Goal: Task Accomplishment & Management: Use online tool/utility

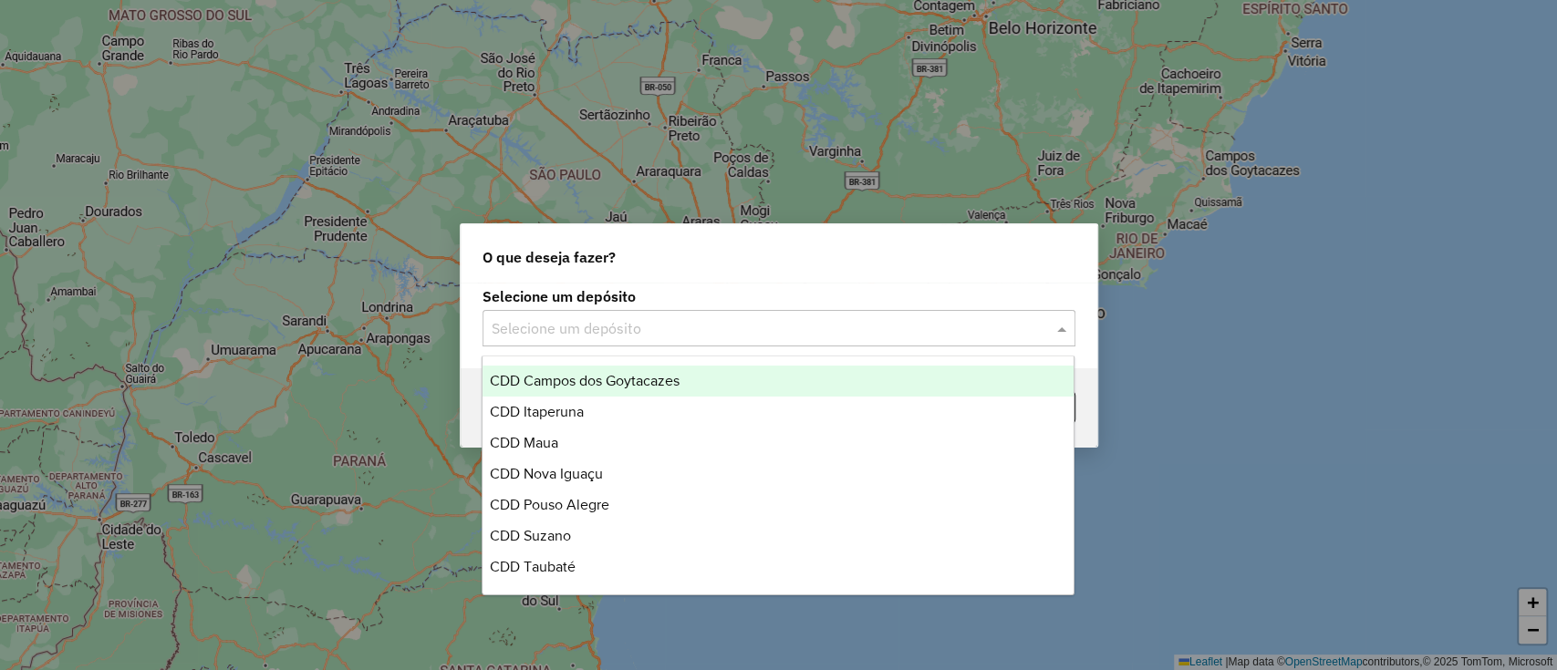
click at [591, 342] on div "Selecione um depósito" at bounding box center [779, 328] width 593 height 36
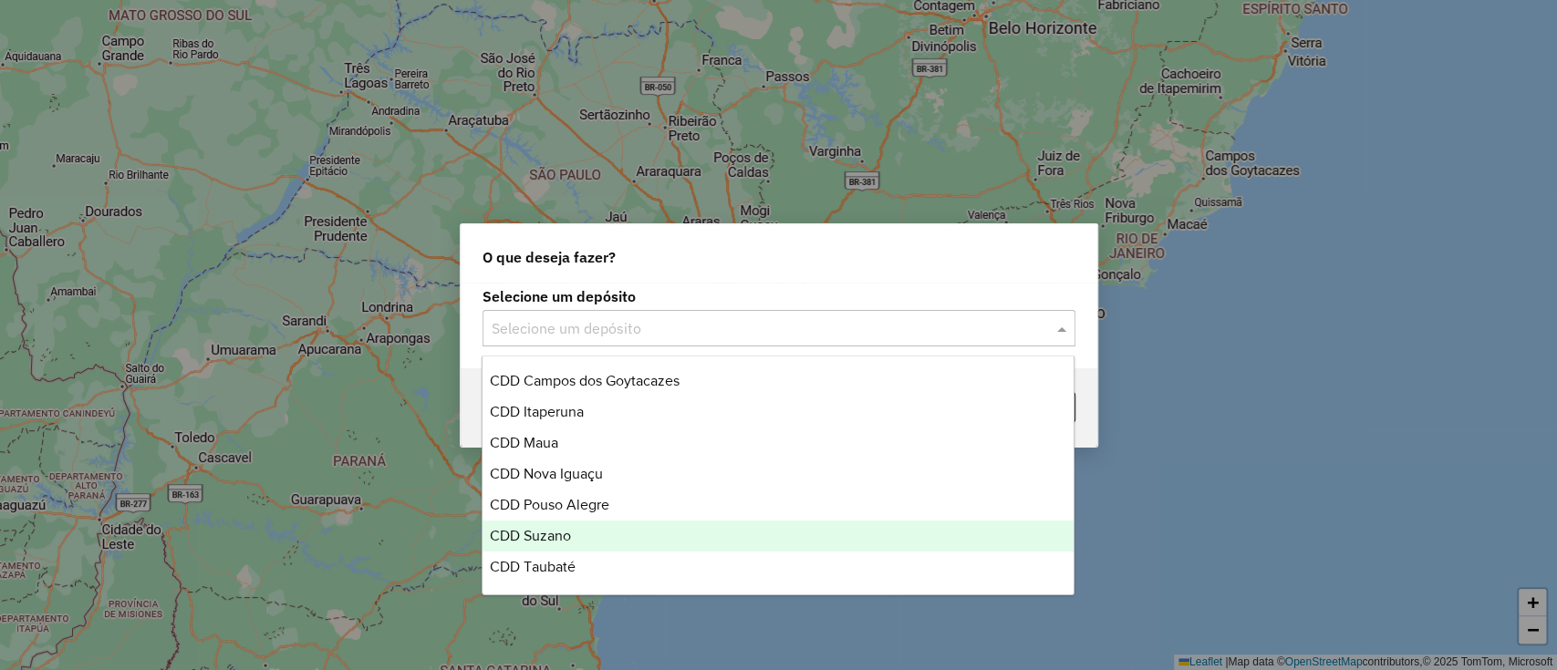
click at [559, 533] on span "CDD Suzano" at bounding box center [530, 536] width 81 height 16
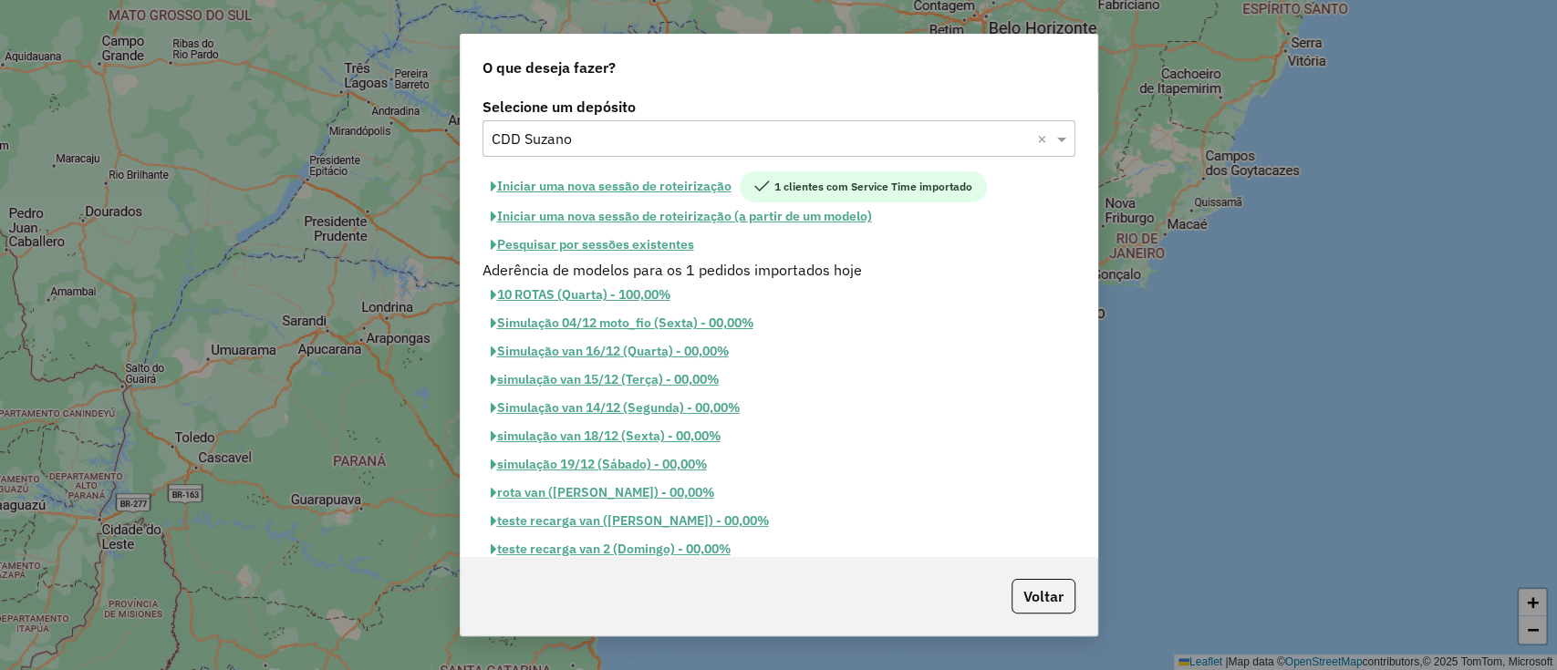
click at [603, 246] on button "Pesquisar por sessões existentes" at bounding box center [593, 245] width 220 height 28
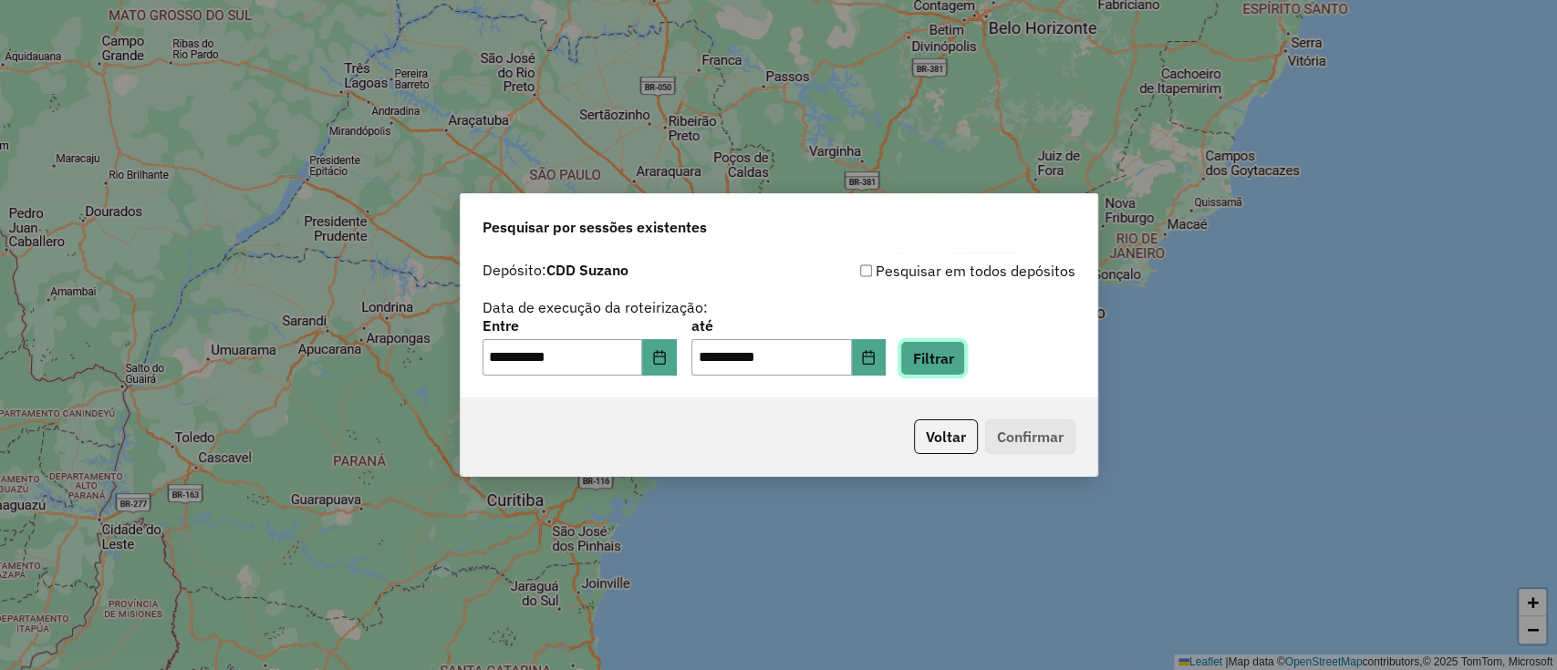
click at [939, 347] on button "Filtrar" at bounding box center [932, 358] width 65 height 35
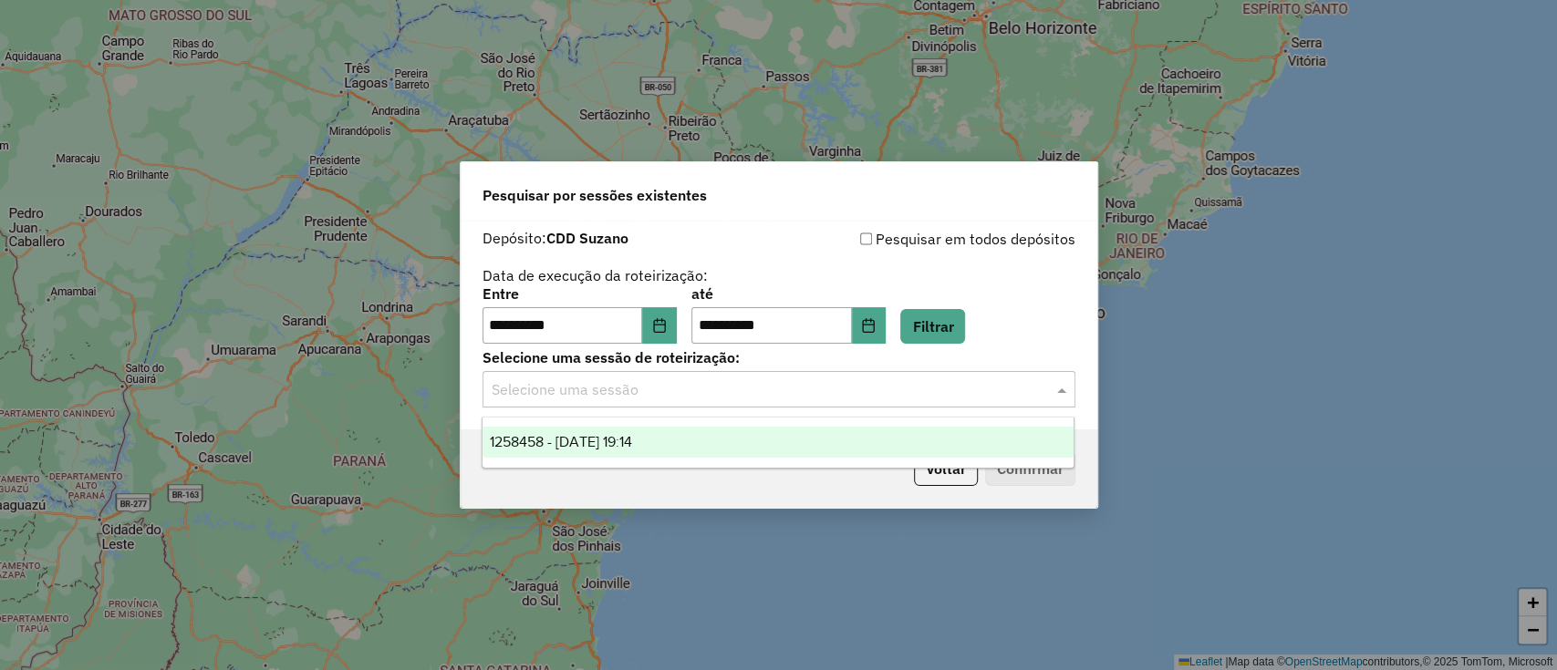
click at [711, 394] on input "text" at bounding box center [761, 390] width 538 height 22
click at [680, 438] on div "1258458 - 03/09/2025 19:14" at bounding box center [778, 442] width 591 height 31
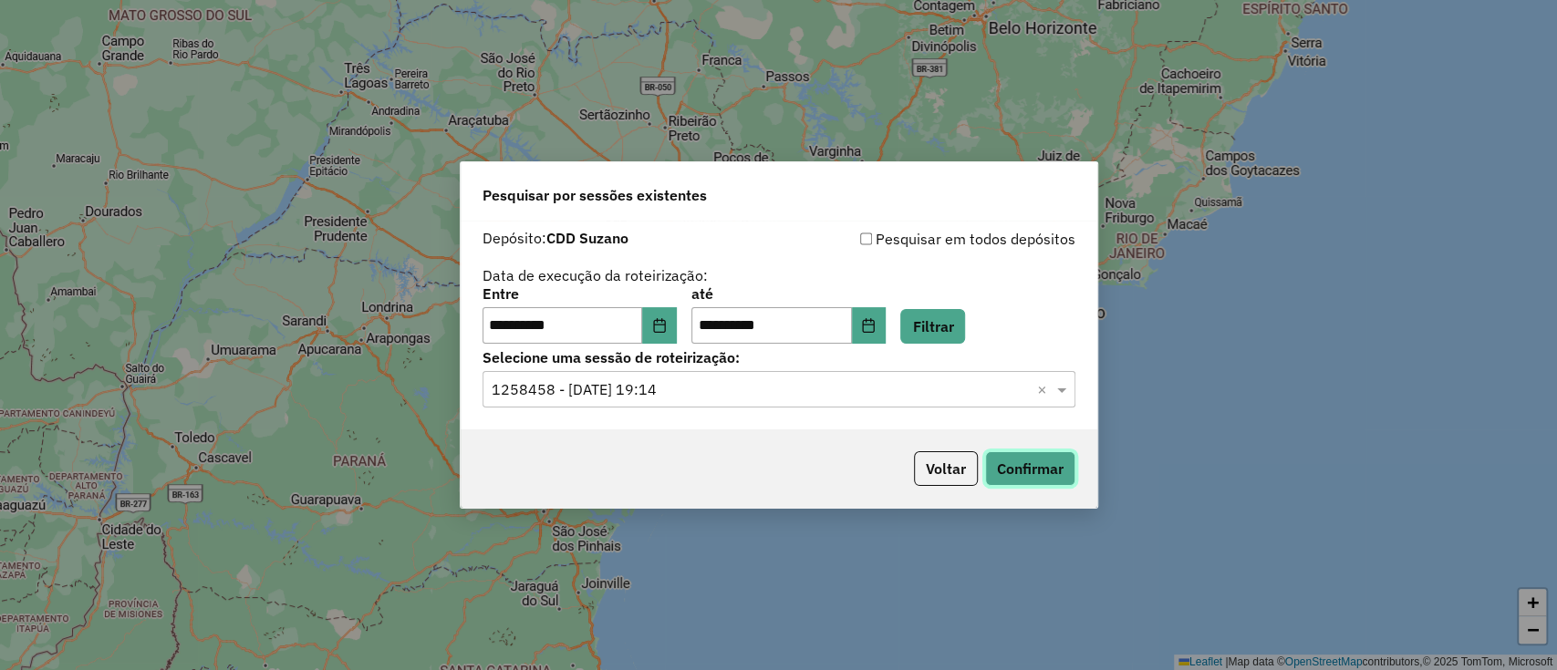
click at [1046, 464] on button "Confirmar" at bounding box center [1030, 469] width 90 height 35
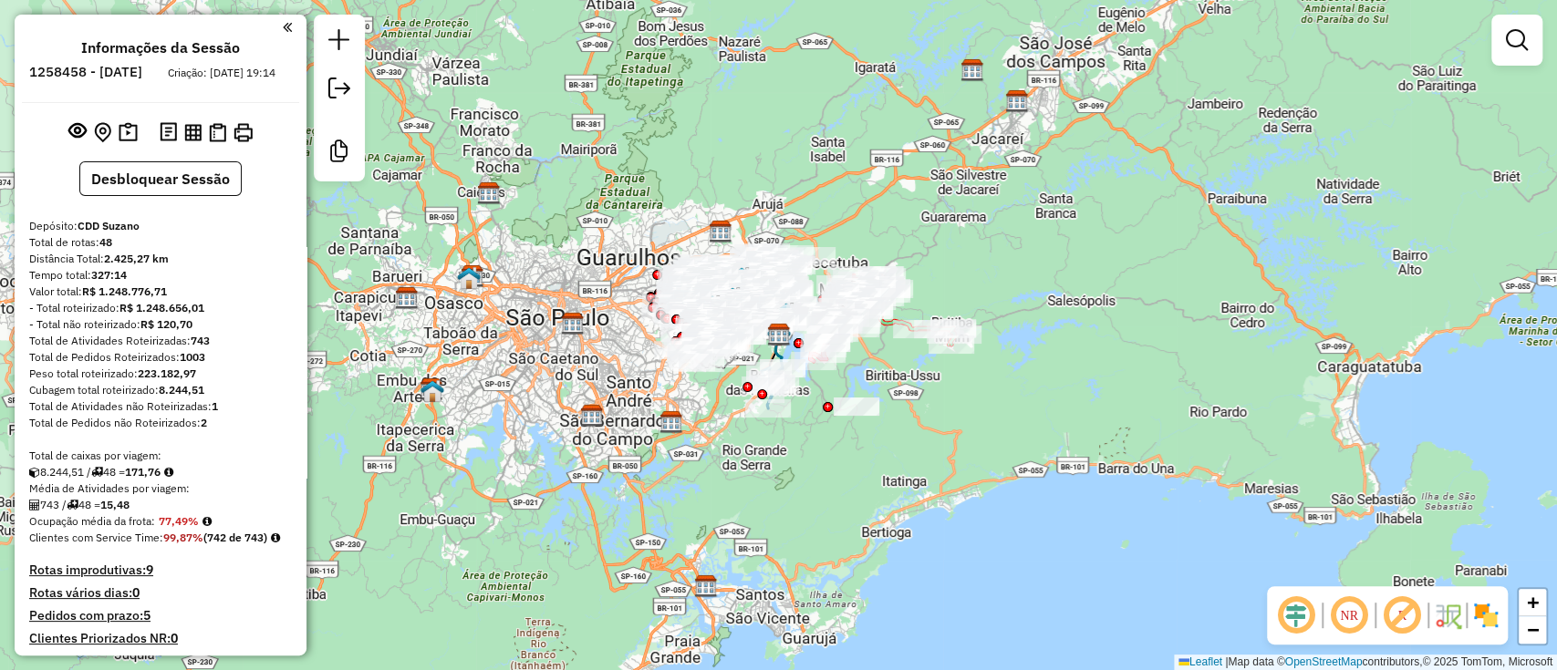
click at [1293, 614] on em at bounding box center [1296, 616] width 44 height 44
click at [1397, 615] on em at bounding box center [1402, 616] width 44 height 44
click at [1480, 617] on img at bounding box center [1485, 615] width 29 height 29
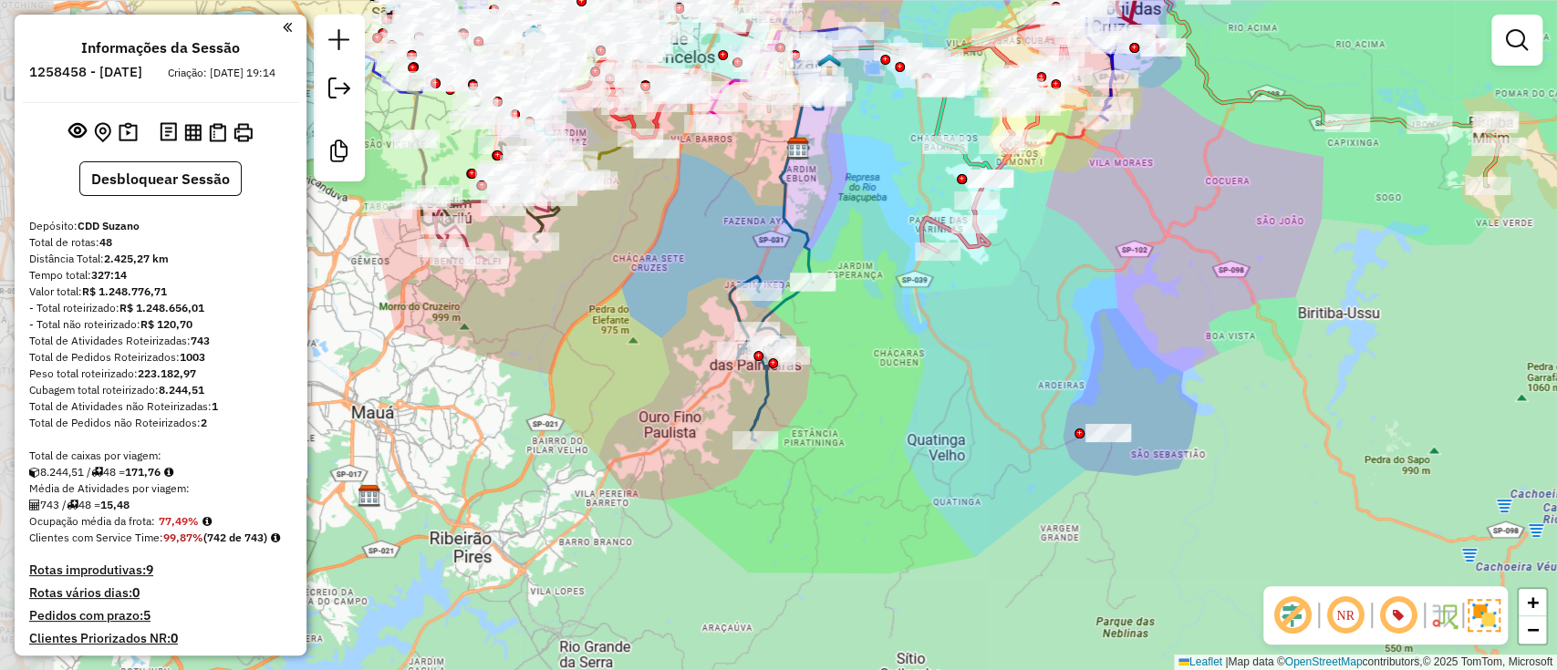
drag, startPoint x: 670, startPoint y: 499, endPoint x: 781, endPoint y: 537, distance: 117.7
click at [781, 537] on div "Janela de atendimento Grade de atendimento Capacidade Transportadoras Veículos …" at bounding box center [778, 335] width 1557 height 670
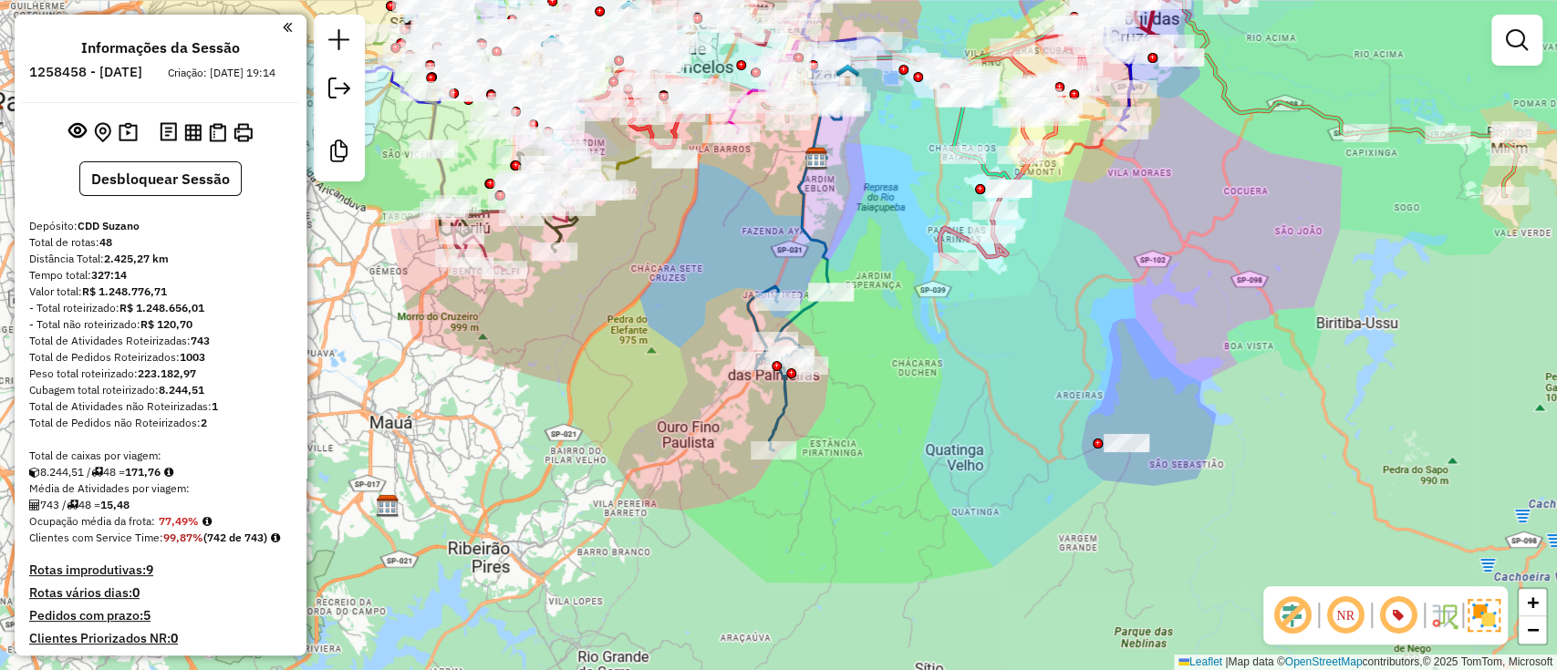
click at [795, 208] on icon at bounding box center [797, 273] width 99 height 356
select select "**********"
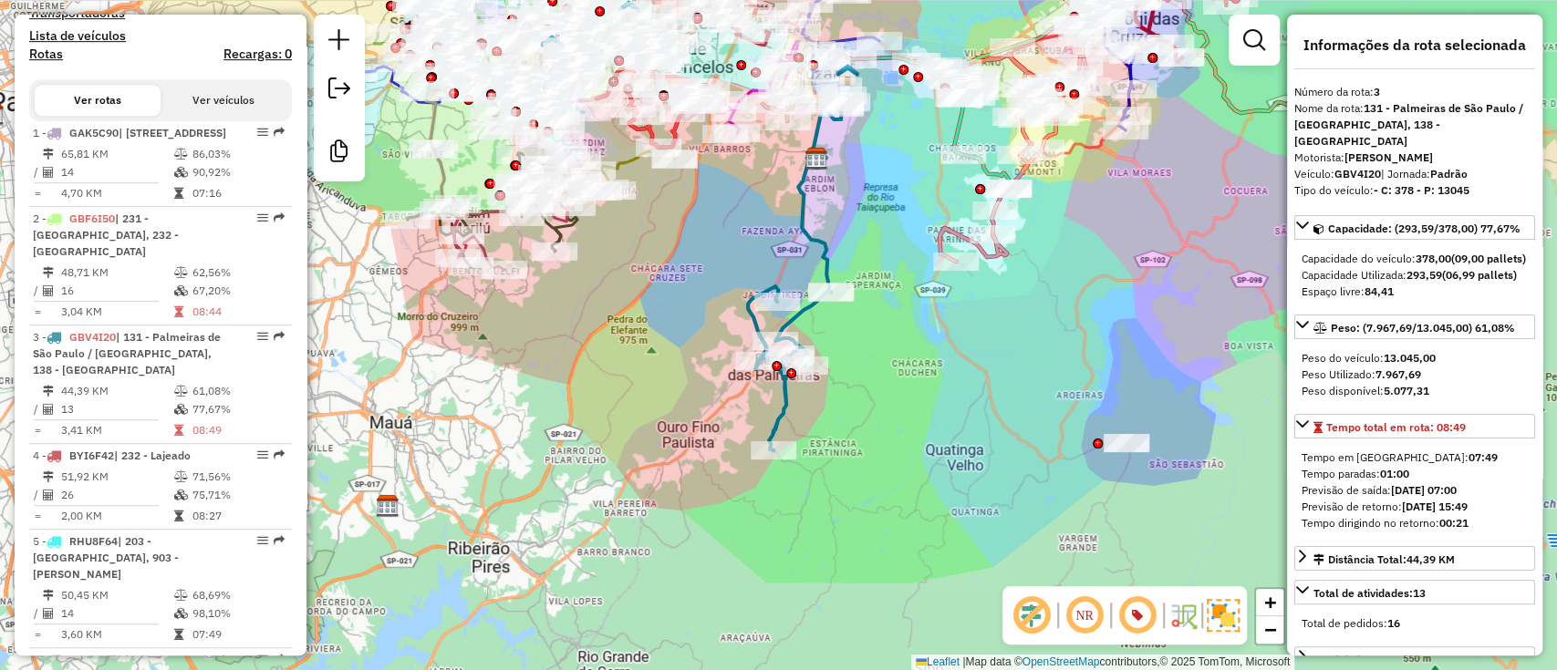
scroll to position [1023, 0]
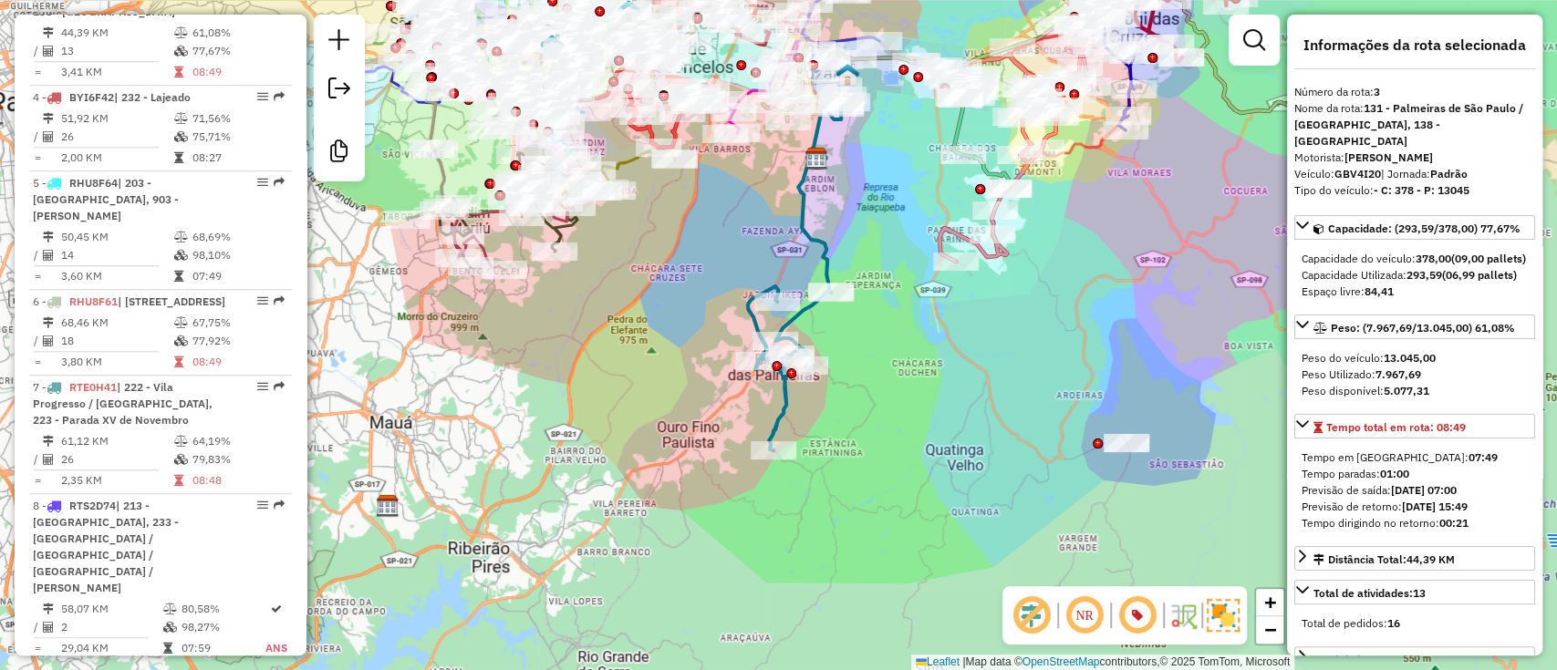
click at [955, 228] on icon at bounding box center [1015, 149] width 151 height 223
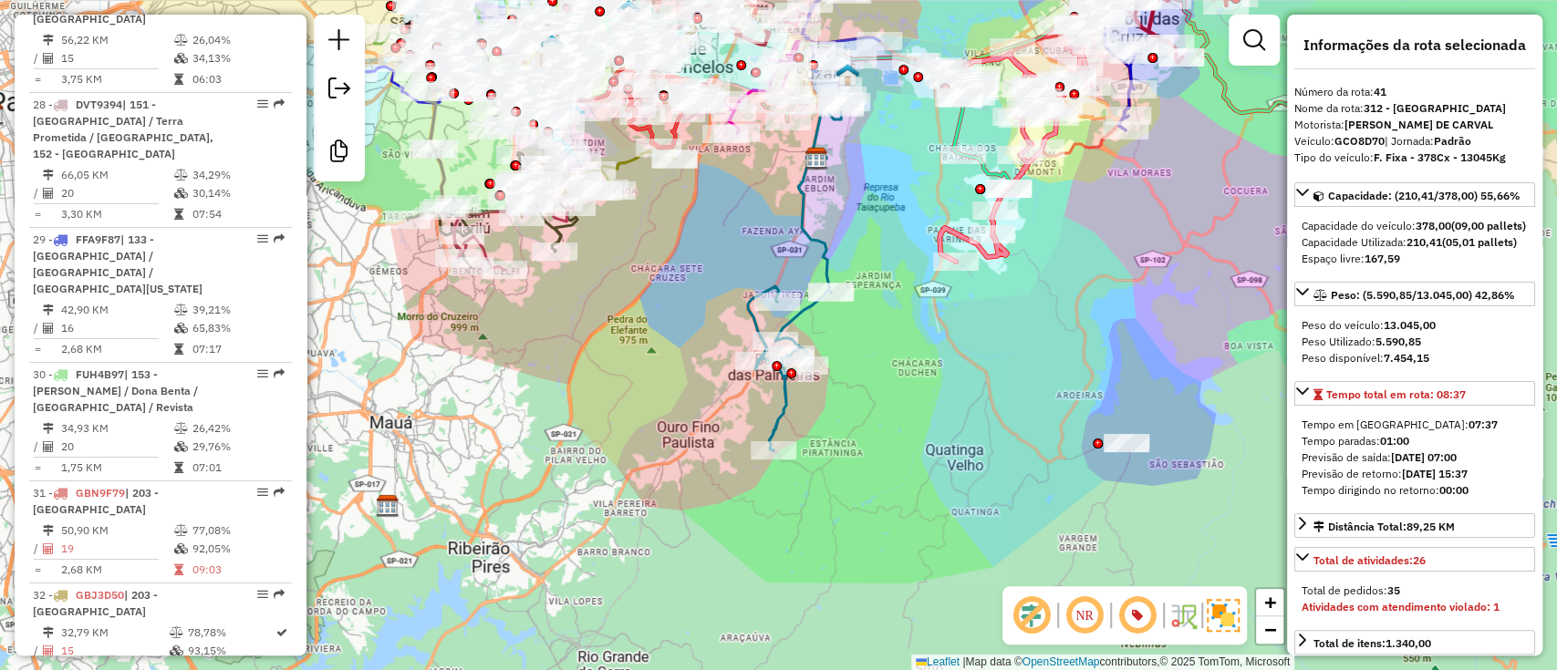
scroll to position [6176, 0]
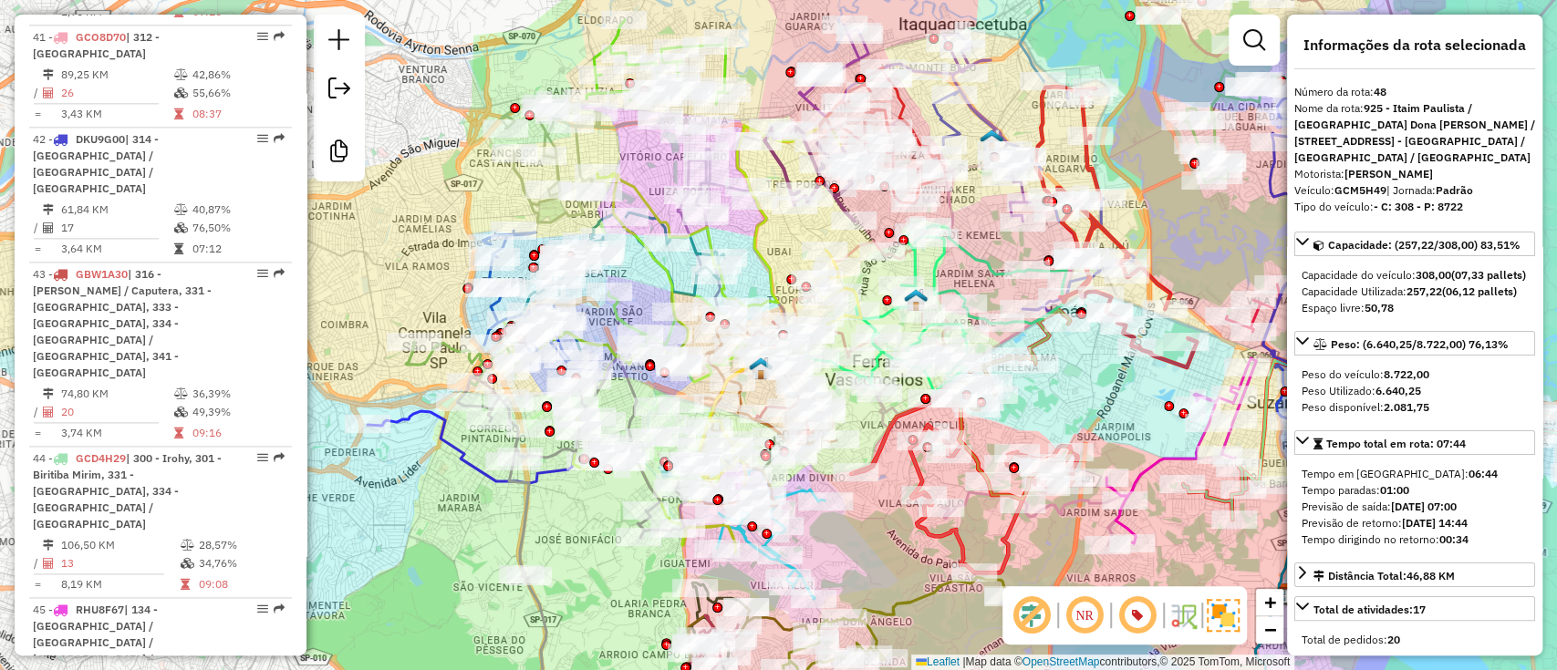
scroll to position [4452, 0]
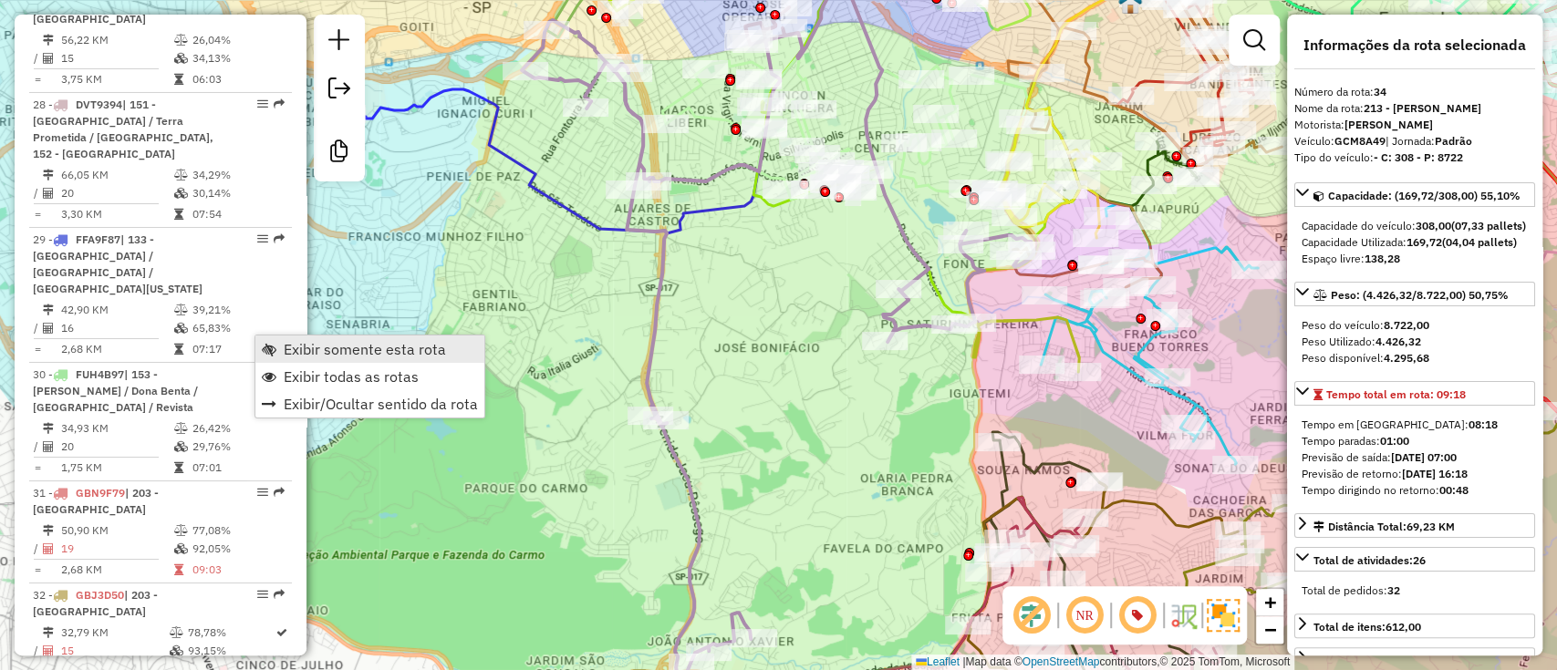
click at [323, 357] on span "Exibir somente esta rota" at bounding box center [365, 349] width 162 height 15
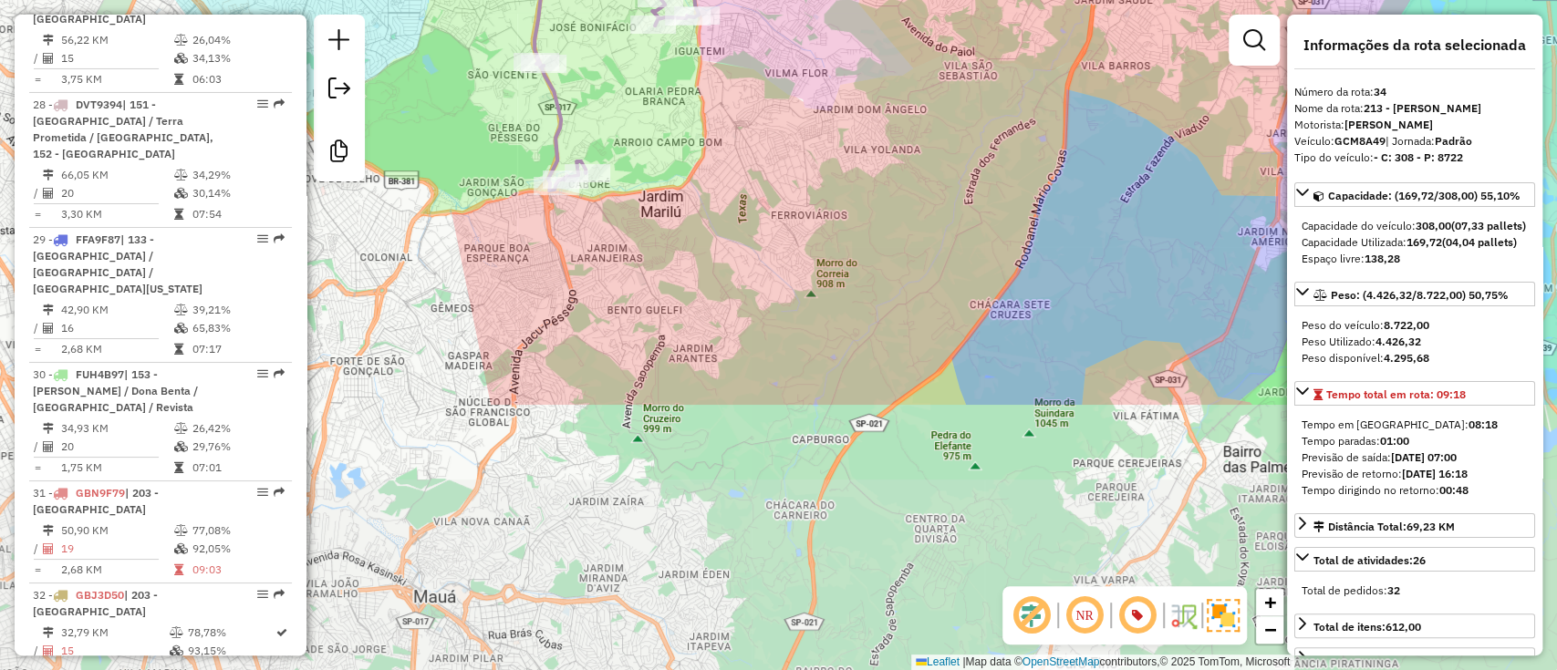
drag, startPoint x: 724, startPoint y: 538, endPoint x: 712, endPoint y: 195, distance: 343.2
click at [712, 195] on div "Janela de atendimento Grade de atendimento Capacidade Transportadoras Veículos …" at bounding box center [778, 335] width 1557 height 670
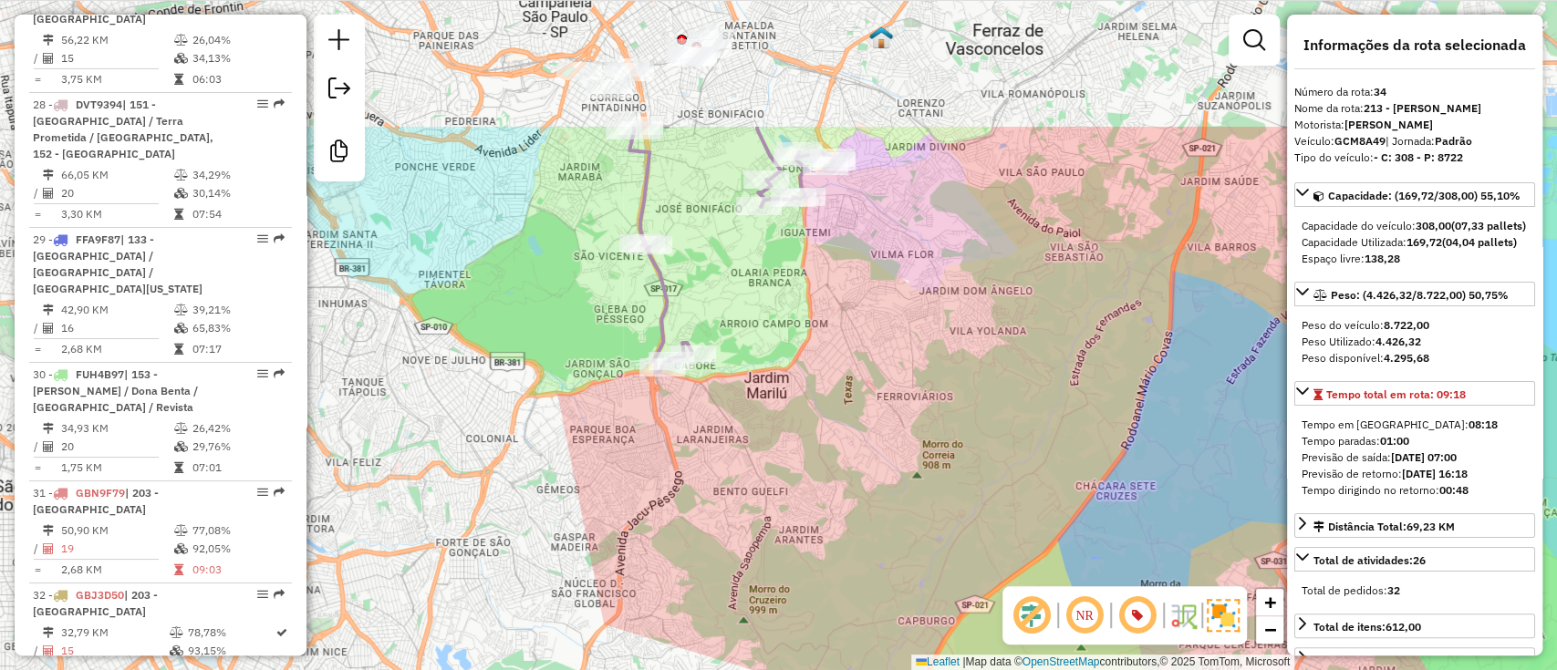
drag, startPoint x: 585, startPoint y: 285, endPoint x: 701, endPoint y: 532, distance: 273.4
click at [701, 532] on div "Janela de atendimento Grade de atendimento Capacidade Transportadoras Veículos …" at bounding box center [778, 335] width 1557 height 670
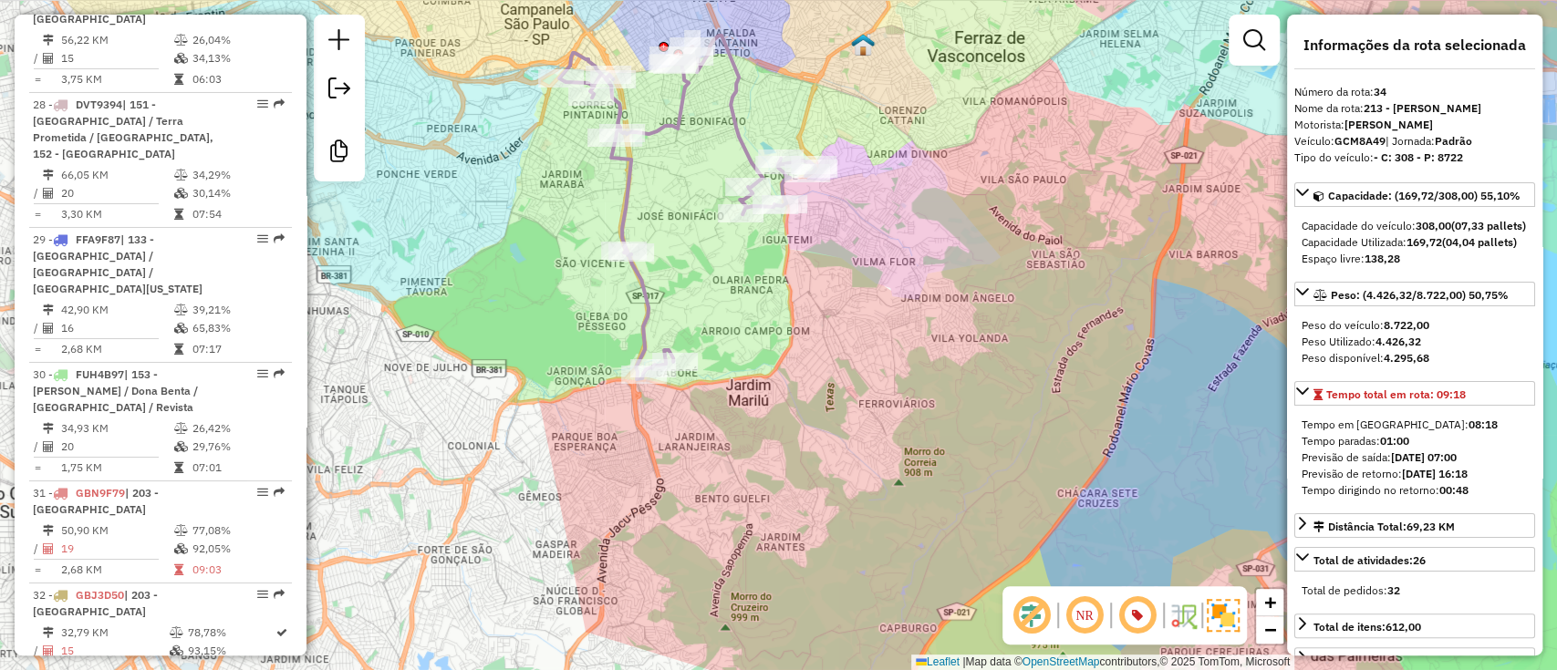
drag, startPoint x: 810, startPoint y: 558, endPoint x: 778, endPoint y: 509, distance: 58.7
click at [778, 509] on div "Janela de atendimento Grade de atendimento Capacidade Transportadoras Veículos …" at bounding box center [778, 335] width 1557 height 670
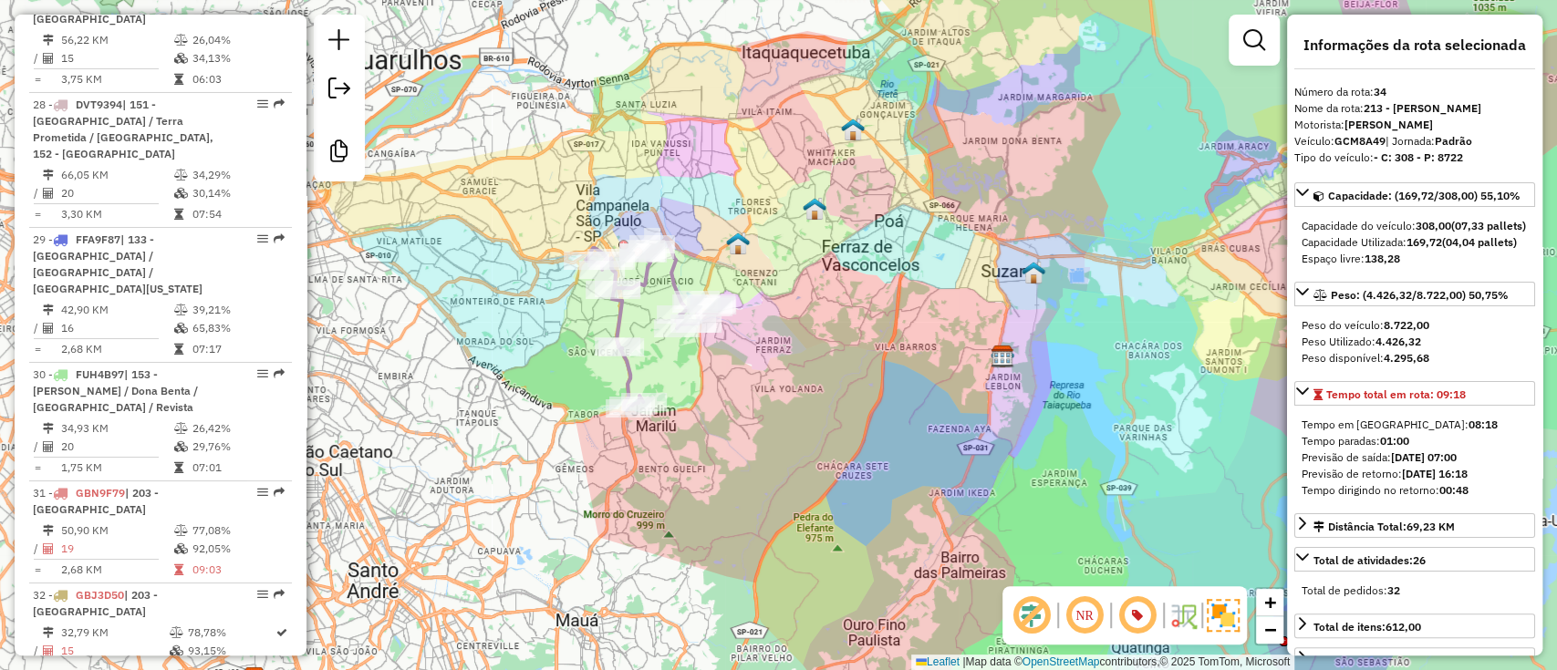
drag, startPoint x: 766, startPoint y: 473, endPoint x: 684, endPoint y: 441, distance: 88.1
click at [684, 441] on div "Janela de atendimento Grade de atendimento Capacidade Transportadoras Veículos …" at bounding box center [778, 335] width 1557 height 670
click at [612, 324] on icon at bounding box center [650, 324] width 128 height 172
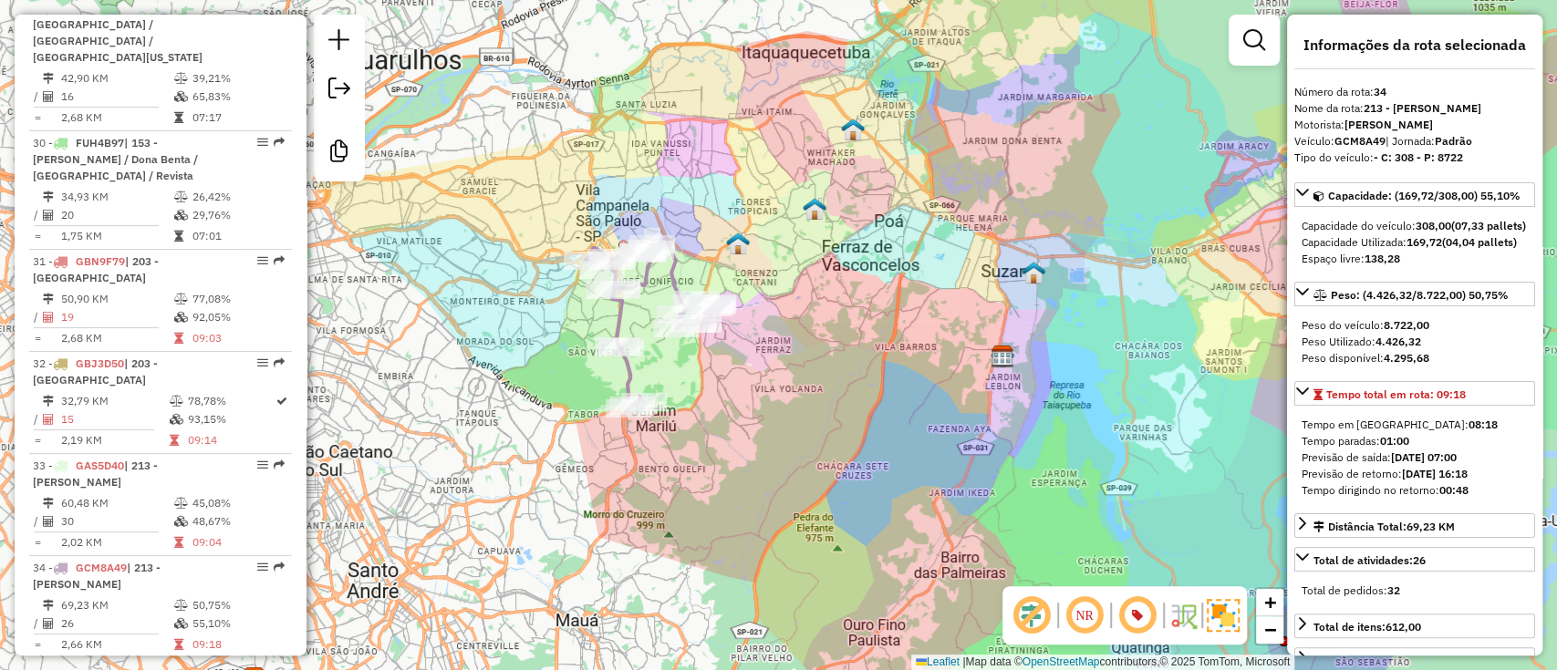
scroll to position [4762, 0]
